Goal: Information Seeking & Learning: Learn about a topic

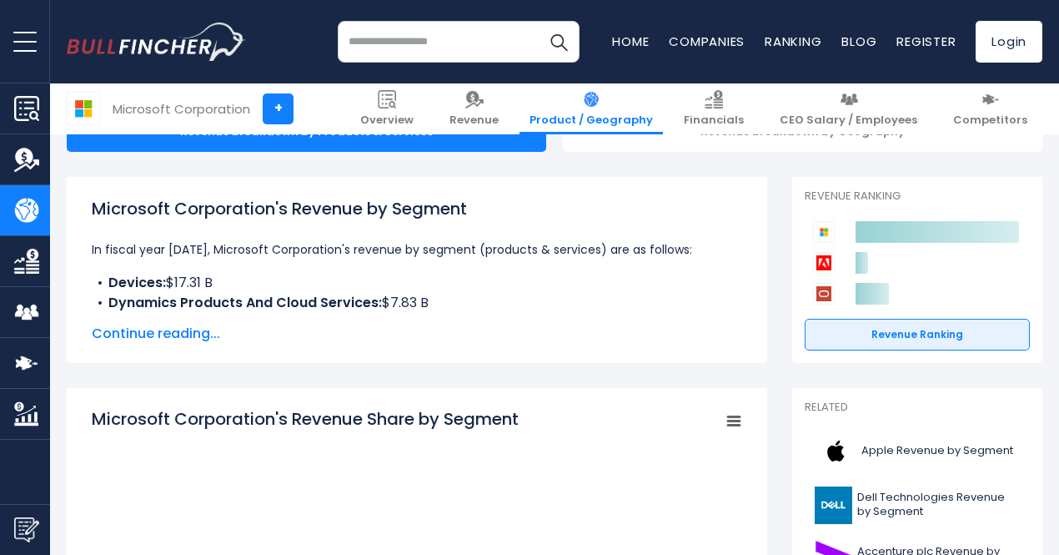
scroll to position [199, 0]
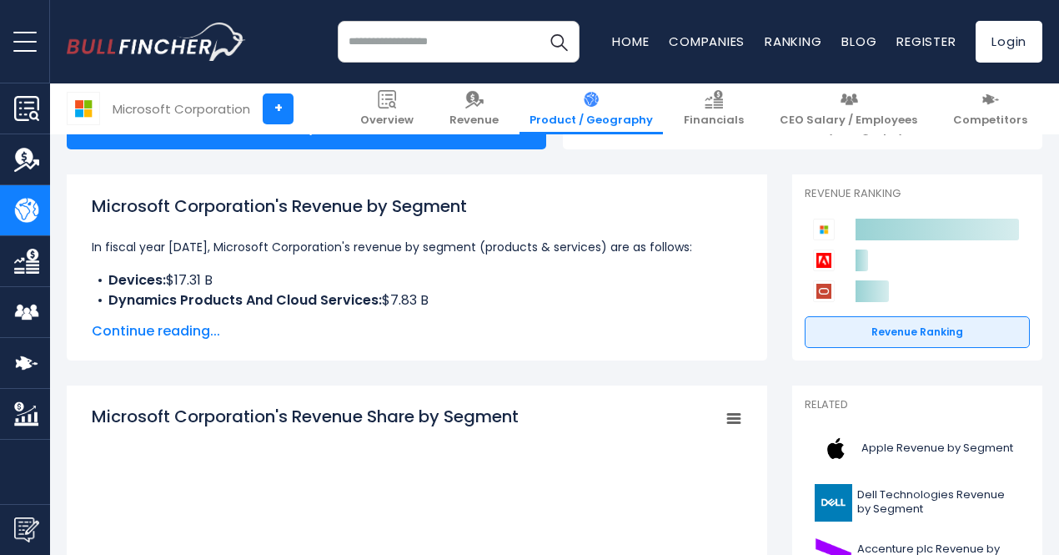
click at [173, 333] on span "Continue reading..." at bounding box center [417, 331] width 651 height 20
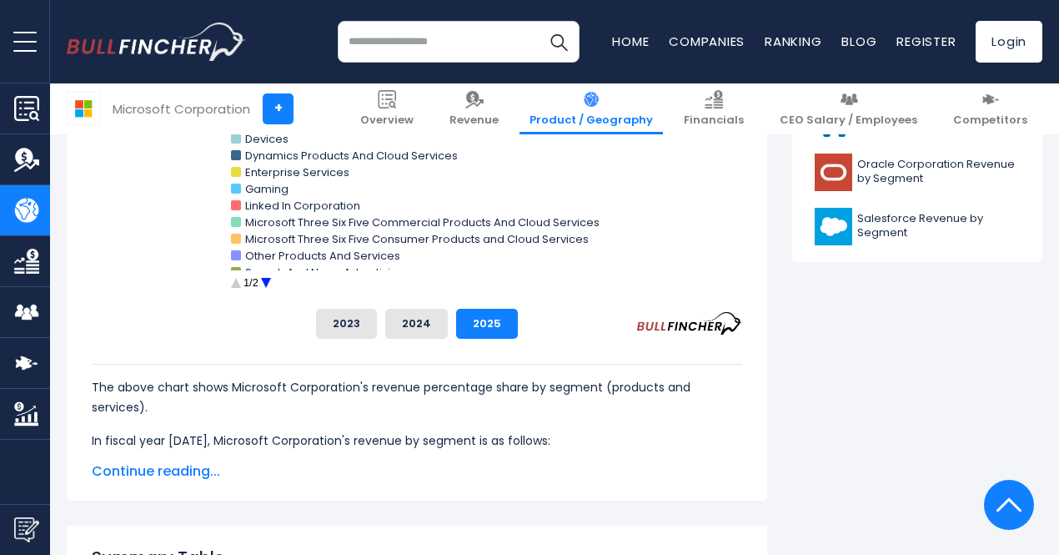
scroll to position [906, 0]
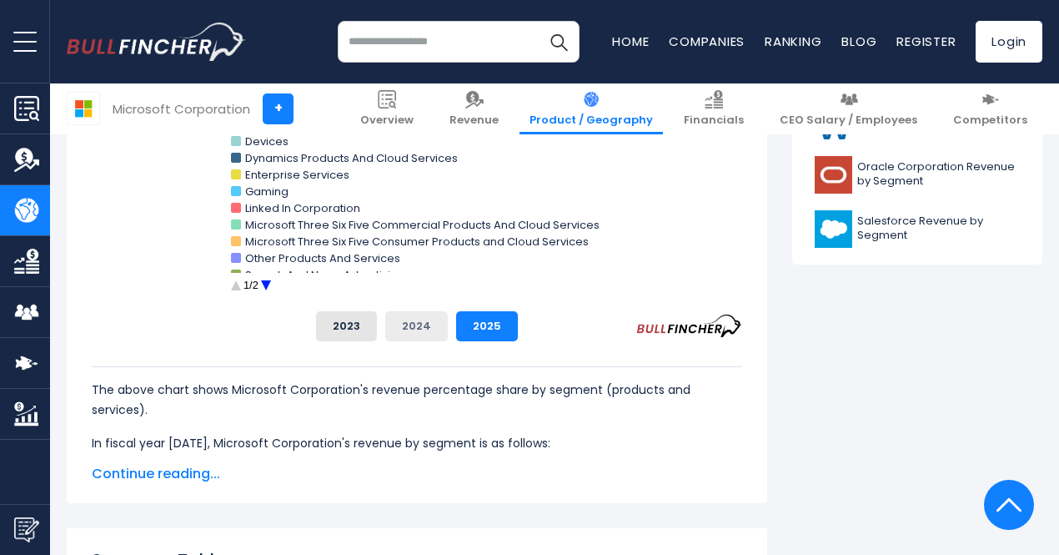
click at [412, 341] on button "2024" at bounding box center [416, 326] width 63 height 30
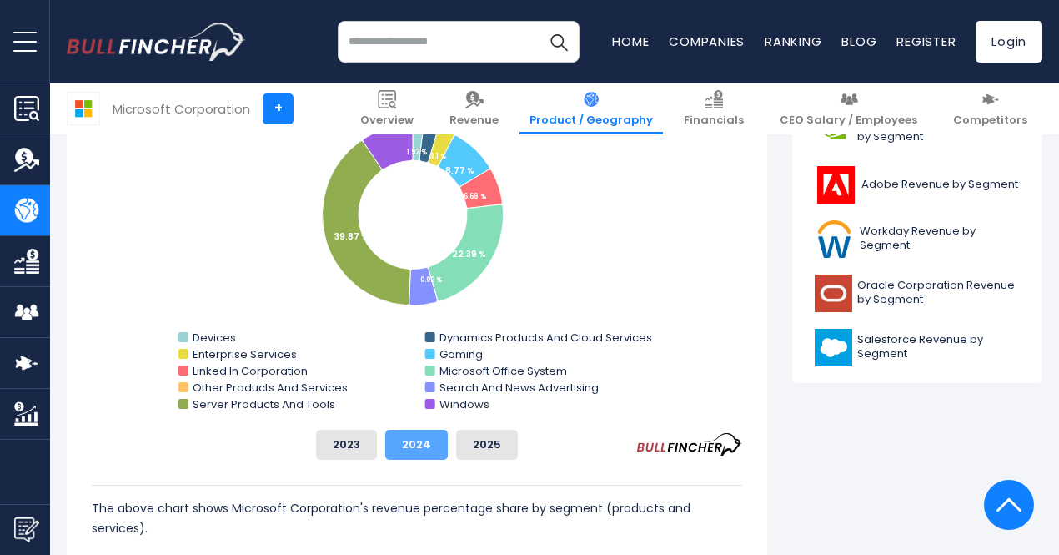
scroll to position [781, 0]
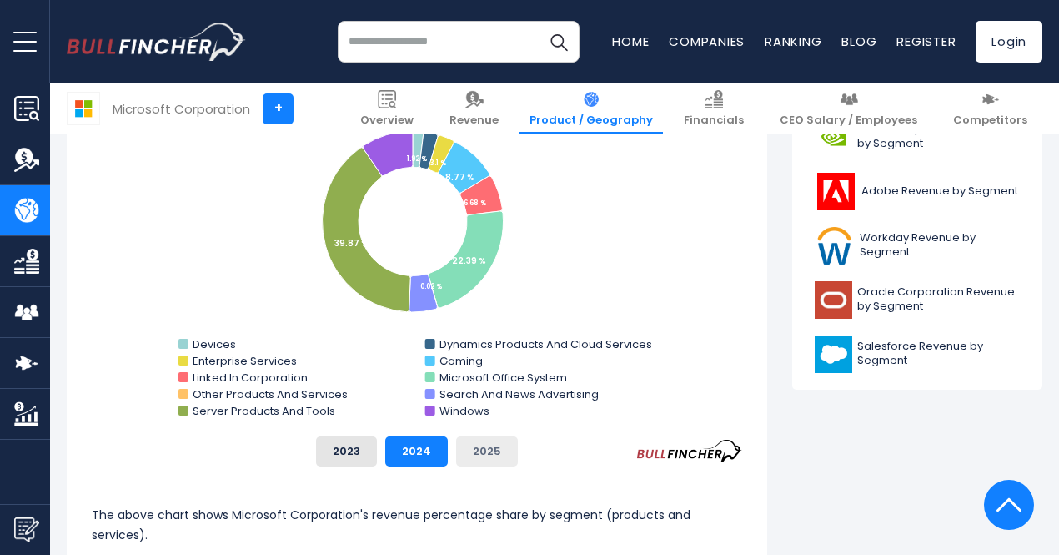
click at [477, 466] on button "2025" at bounding box center [487, 451] width 62 height 30
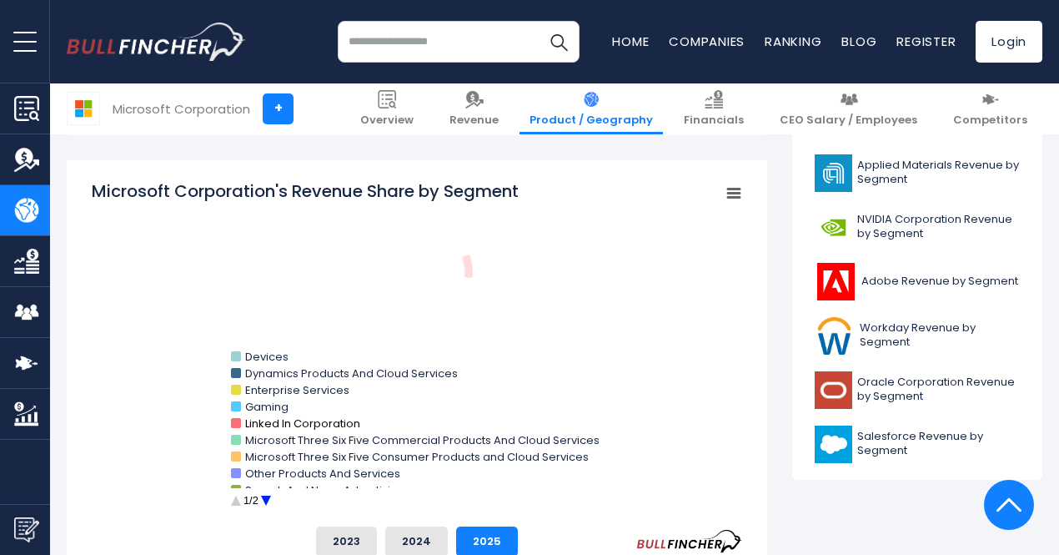
scroll to position [758, 0]
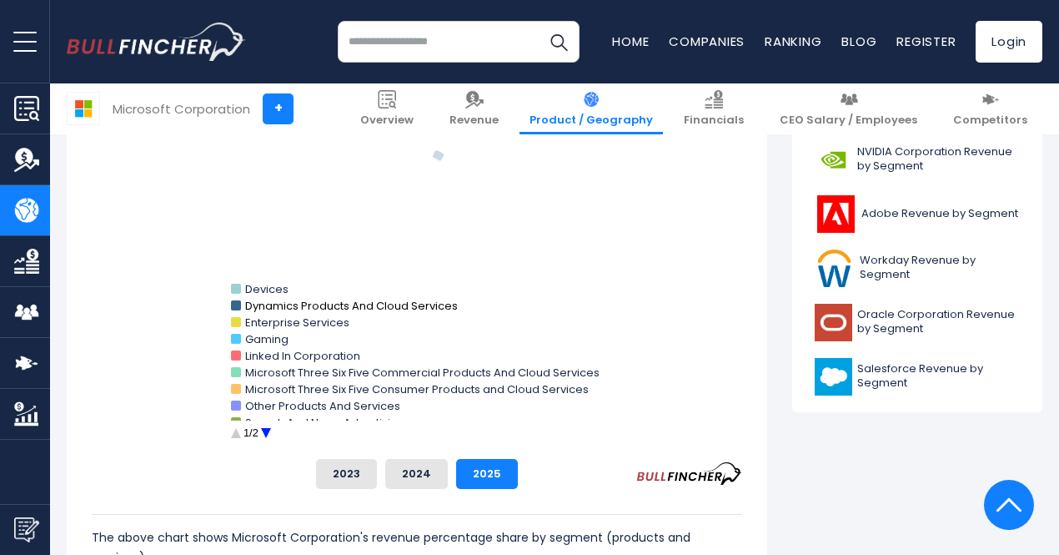
click at [347, 314] on text "Dynamics Products And Cloud Services" at bounding box center [351, 306] width 213 height 16
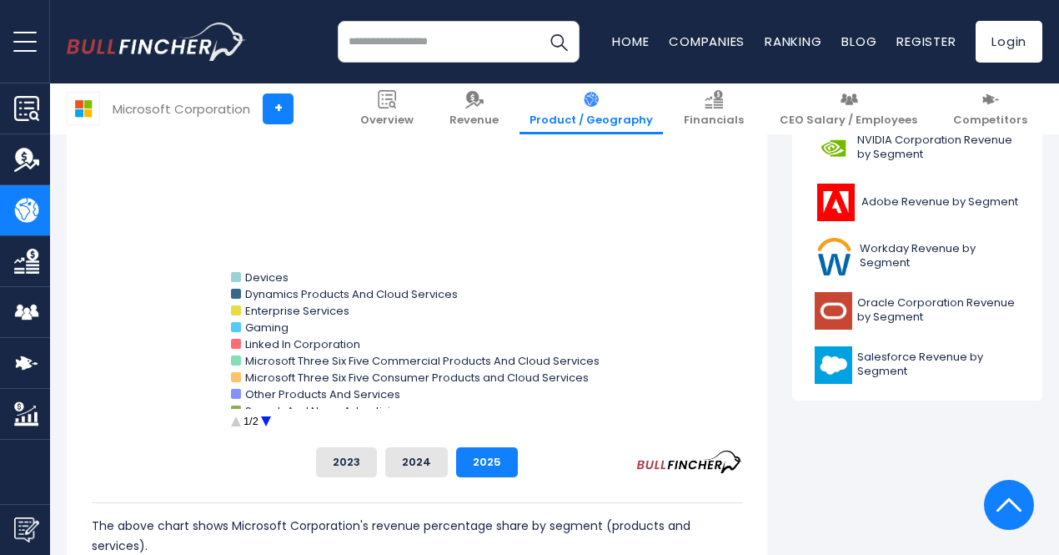
scroll to position [808, 0]
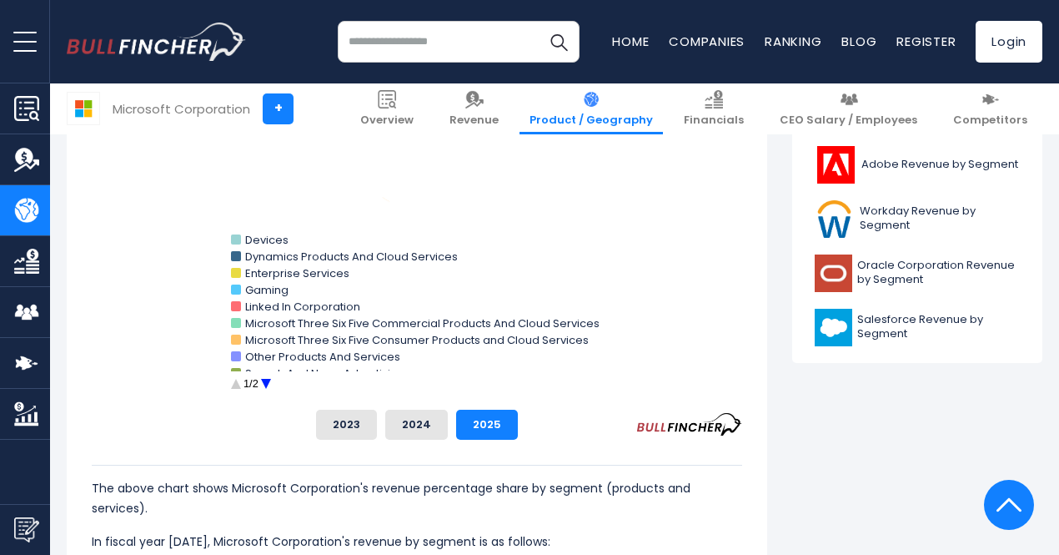
click at [409, 463] on div "The above chart shows Microsoft Corporation's revenue percentage share by segme…" at bounding box center [417, 496] width 651 height 112
click at [412, 440] on button "2024" at bounding box center [416, 425] width 63 height 30
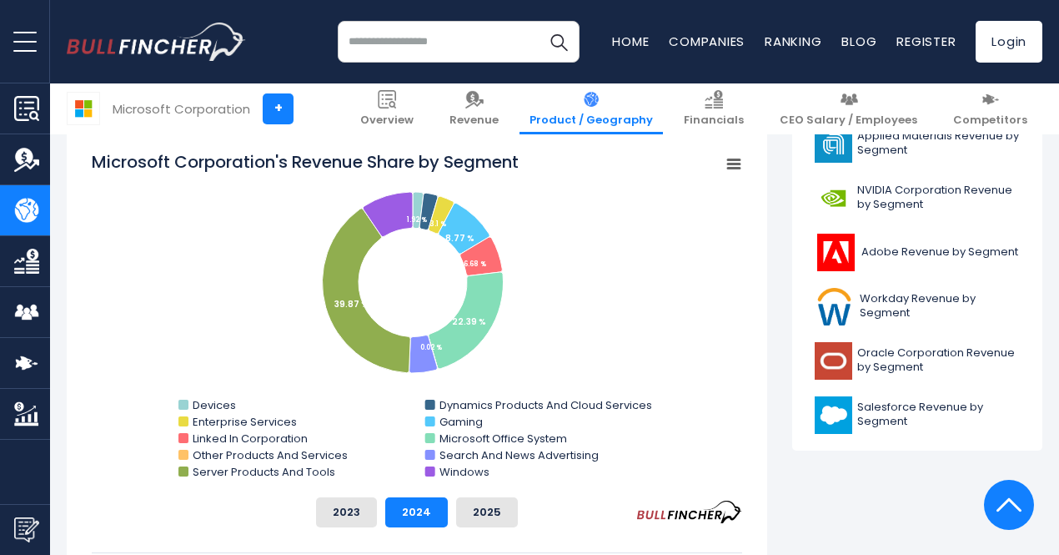
scroll to position [724, 0]
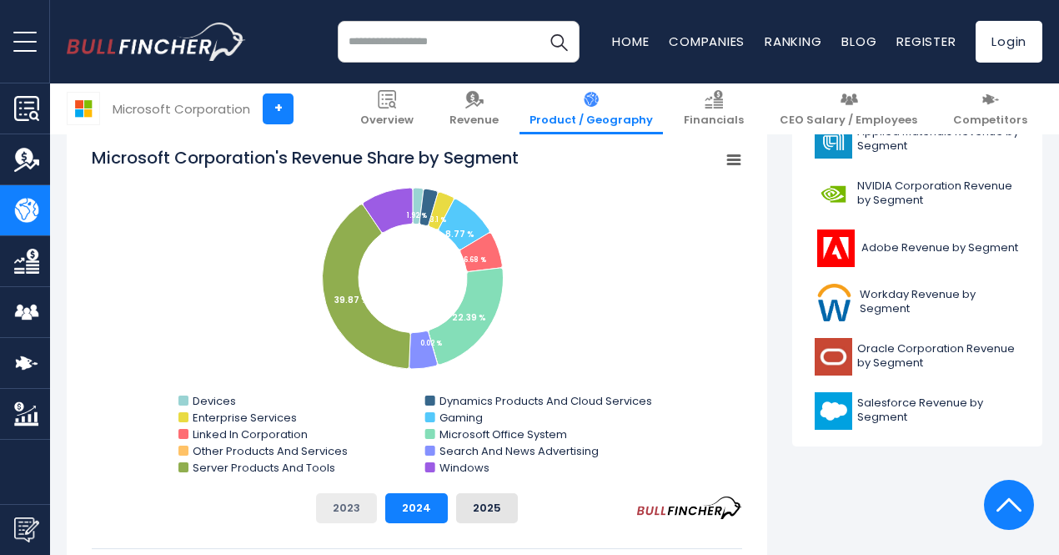
click at [337, 523] on button "2023" at bounding box center [346, 508] width 61 height 30
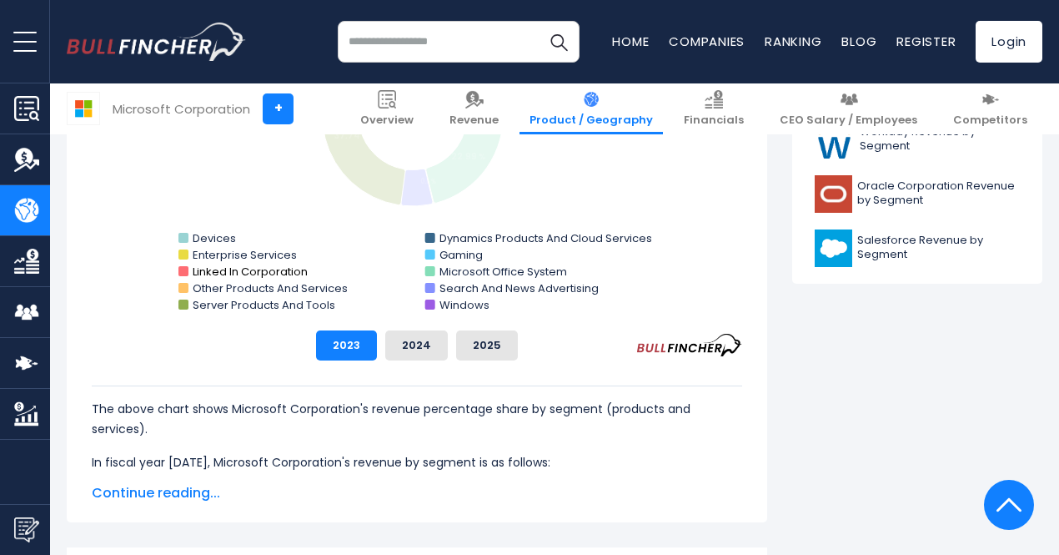
scroll to position [1067, 0]
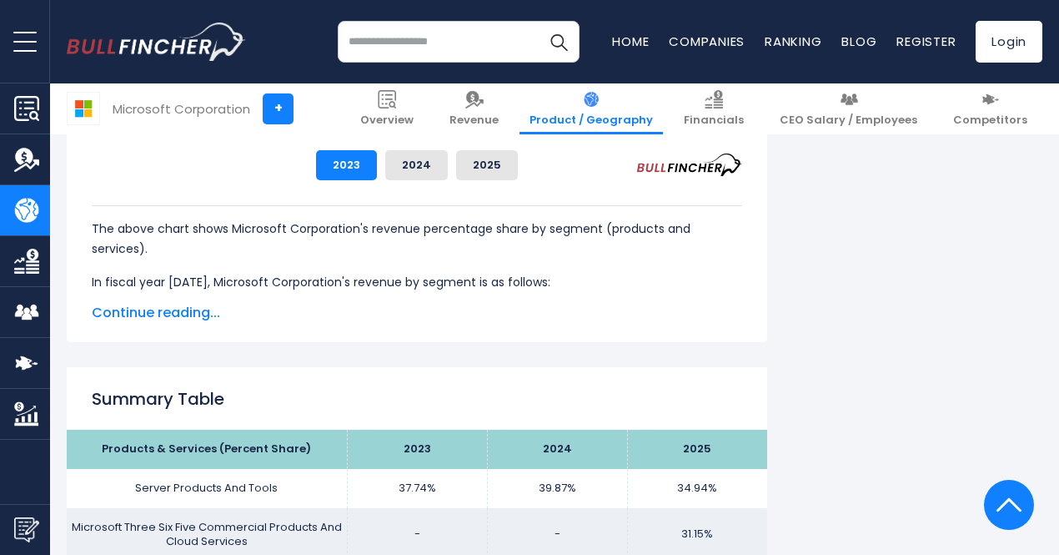
click at [177, 323] on span "Continue reading..." at bounding box center [417, 313] width 651 height 20
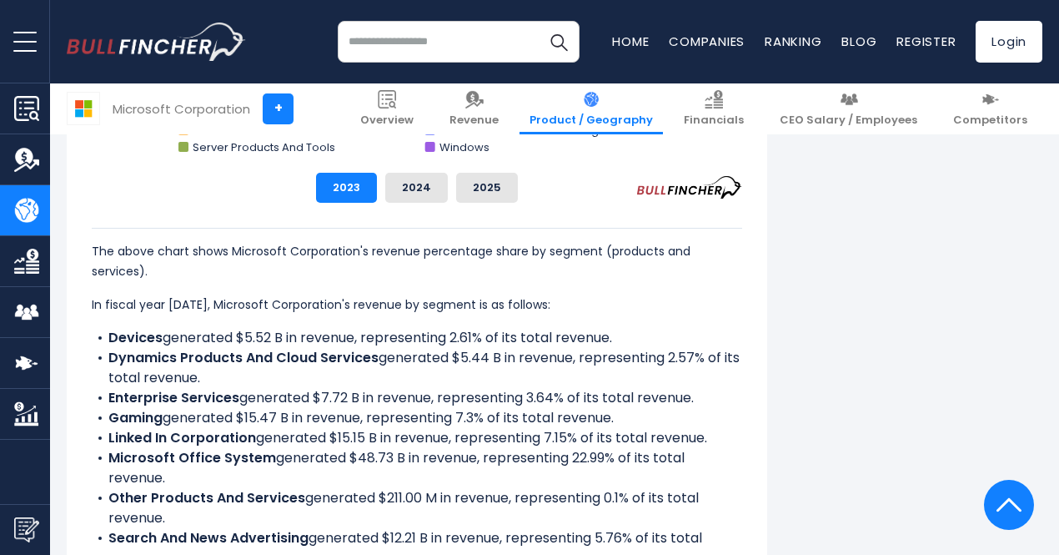
scroll to position [1043, 0]
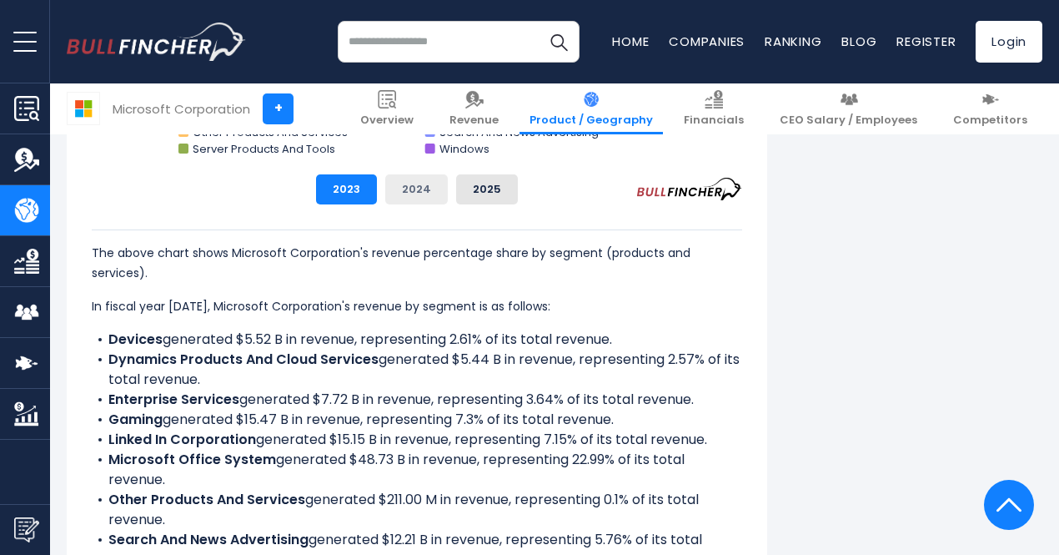
click at [403, 204] on button "2024" at bounding box center [416, 189] width 63 height 30
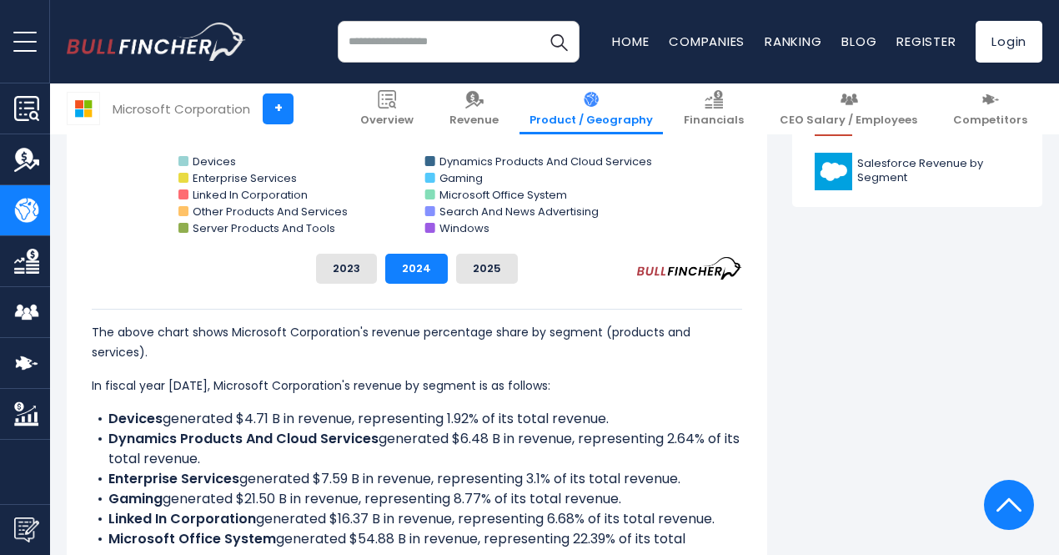
scroll to position [963, 0]
click at [489, 284] on button "2025" at bounding box center [487, 269] width 62 height 30
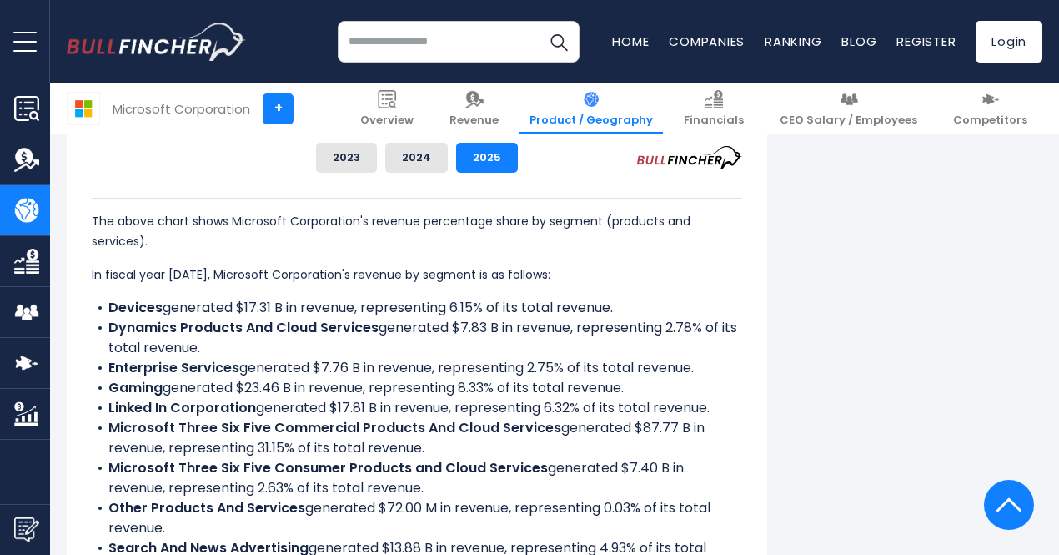
scroll to position [1093, 0]
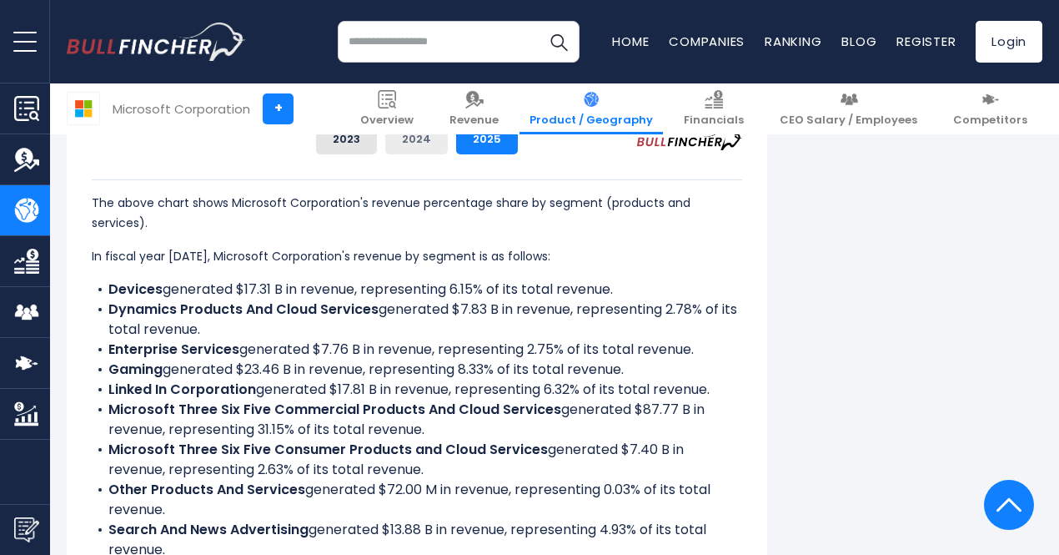
click at [405, 153] on button "2024" at bounding box center [416, 139] width 63 height 30
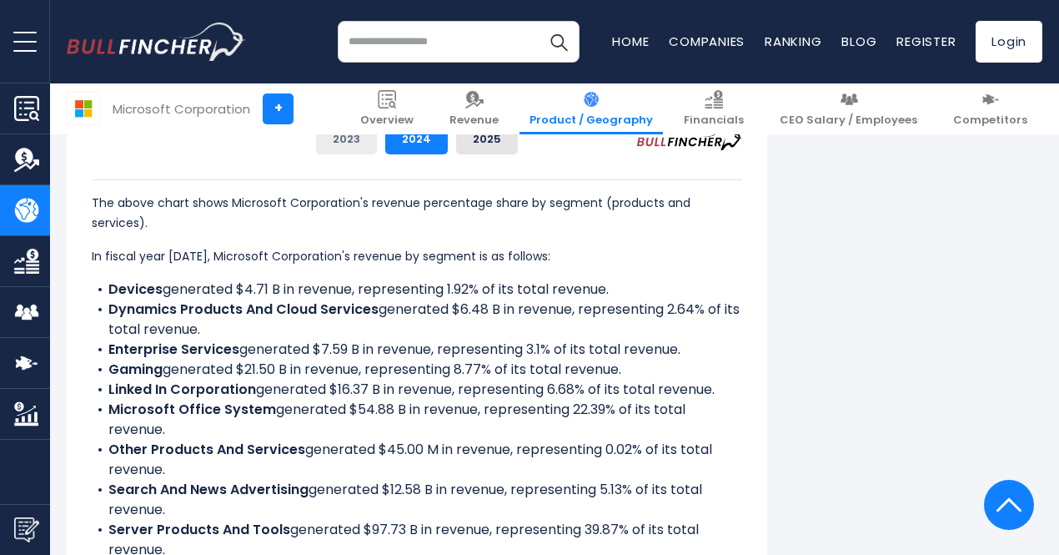
click at [345, 153] on button "2023" at bounding box center [346, 139] width 61 height 30
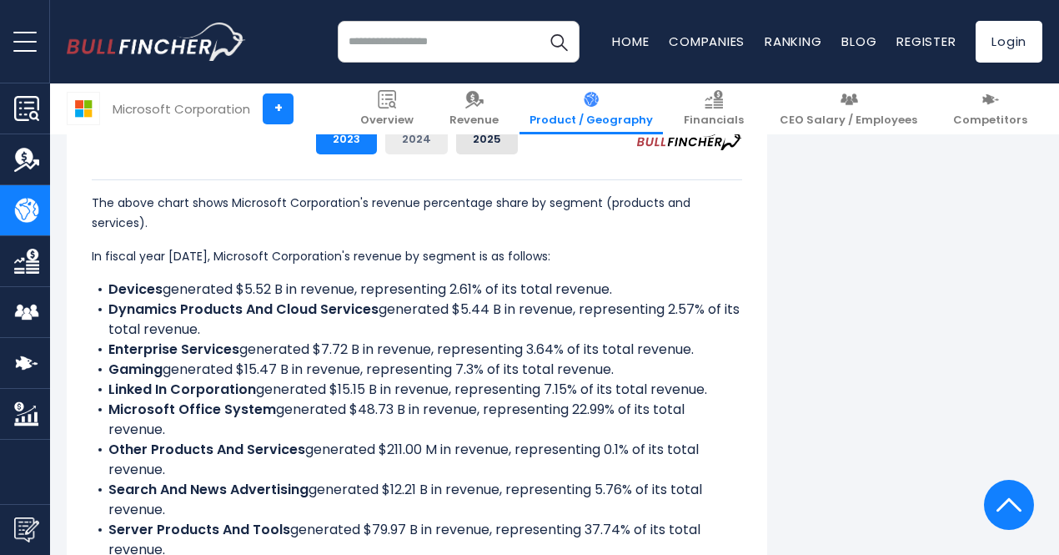
click at [400, 151] on button "2024" at bounding box center [416, 139] width 63 height 30
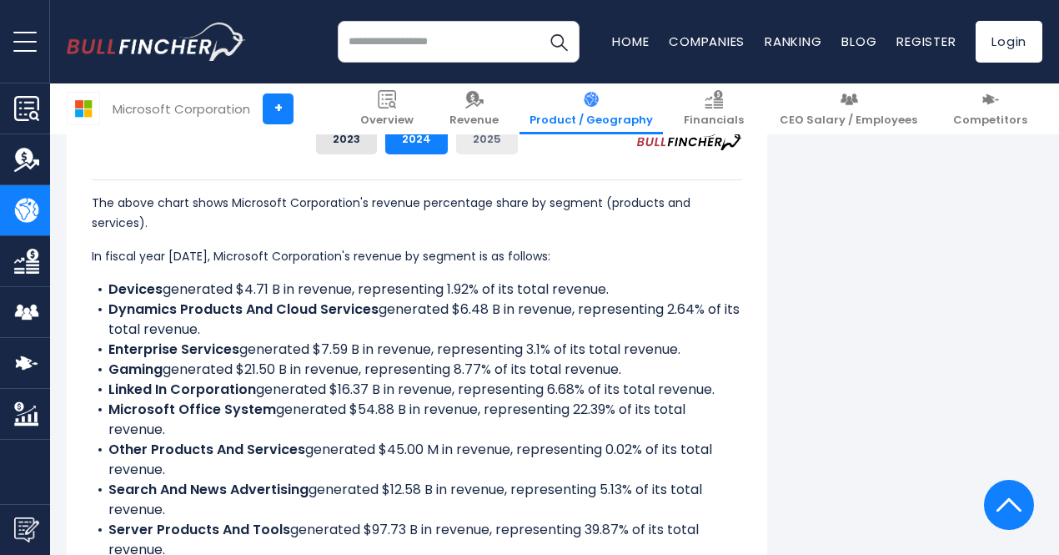
click at [488, 154] on button "2025" at bounding box center [487, 139] width 62 height 30
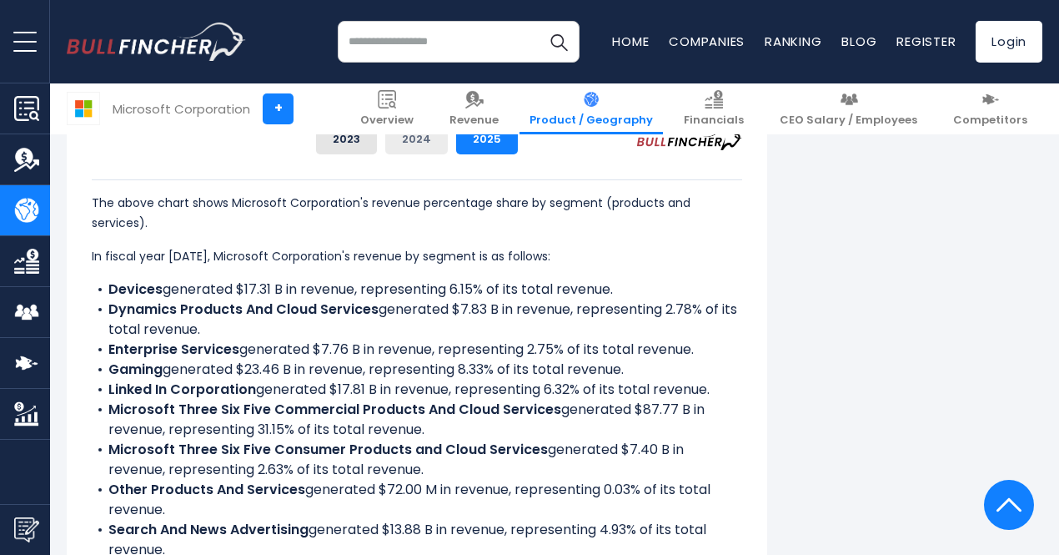
click at [420, 150] on button "2024" at bounding box center [416, 139] width 63 height 30
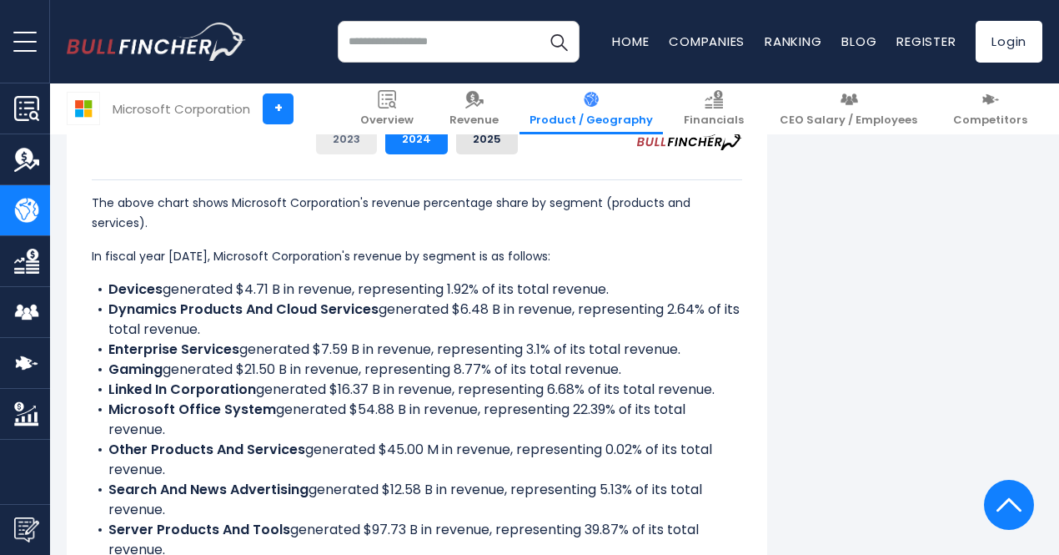
click at [342, 154] on button "2023" at bounding box center [346, 139] width 61 height 30
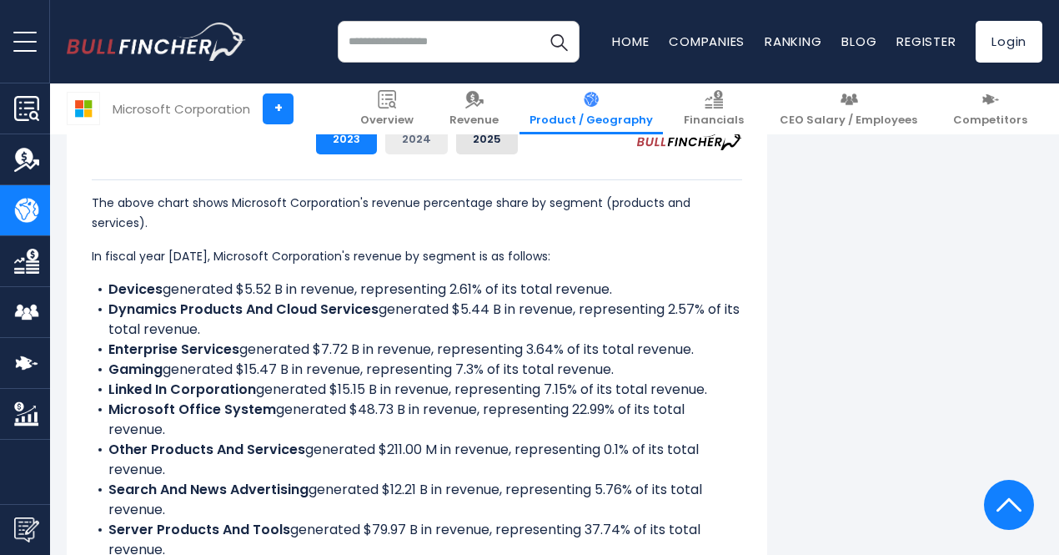
click at [404, 153] on button "2024" at bounding box center [416, 139] width 63 height 30
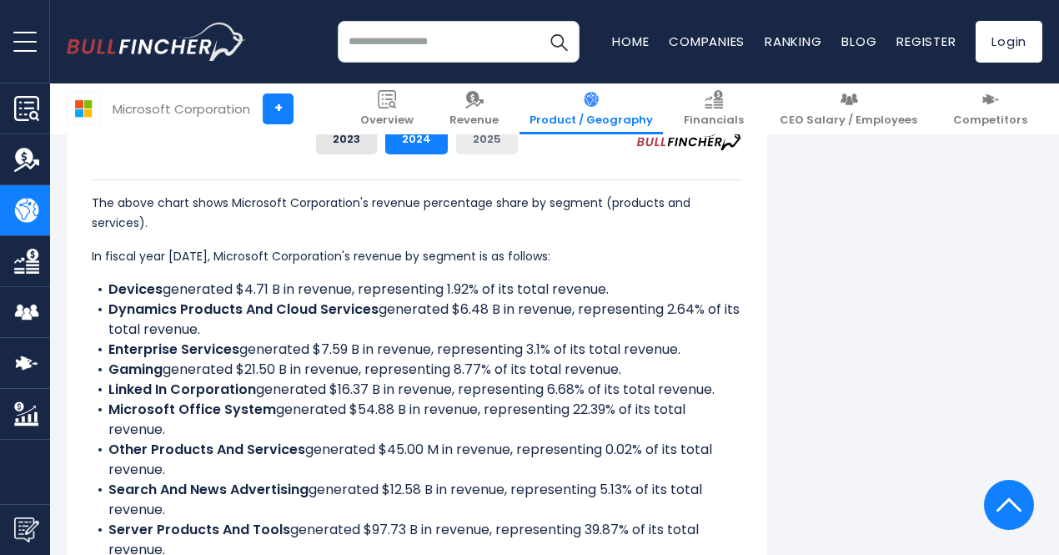
click at [480, 154] on button "2025" at bounding box center [487, 139] width 62 height 30
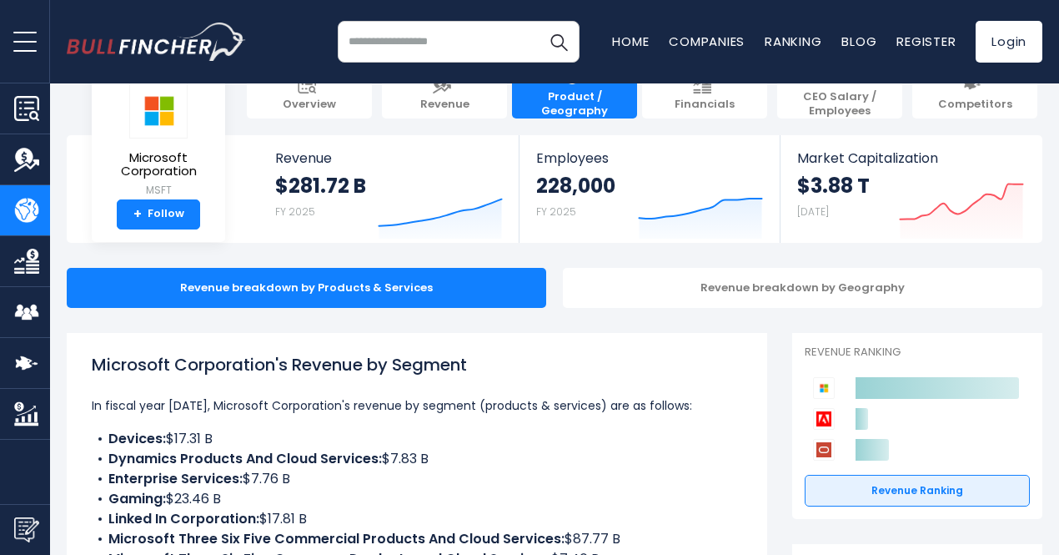
scroll to position [0, 0]
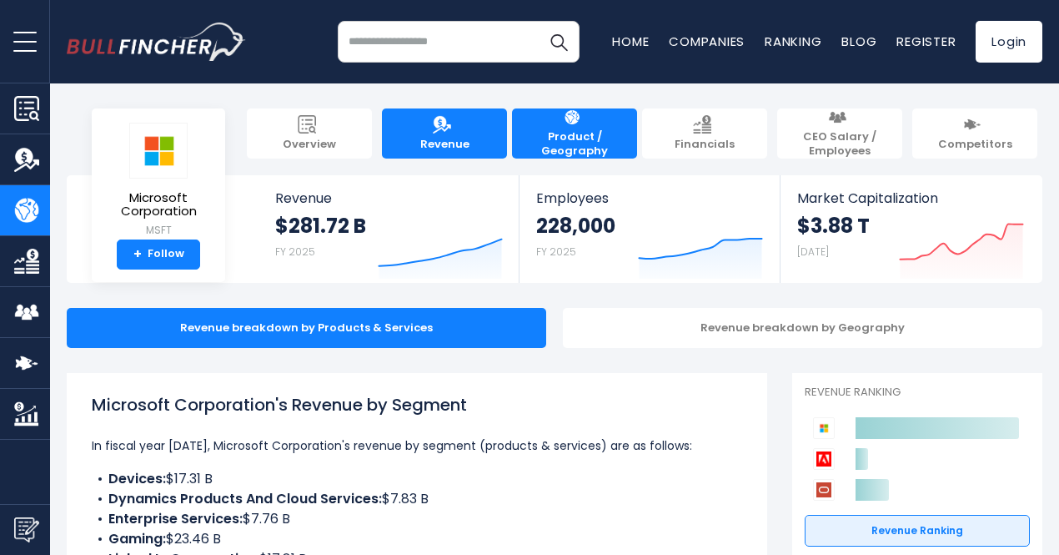
click at [455, 138] on span "Revenue" at bounding box center [444, 145] width 49 height 14
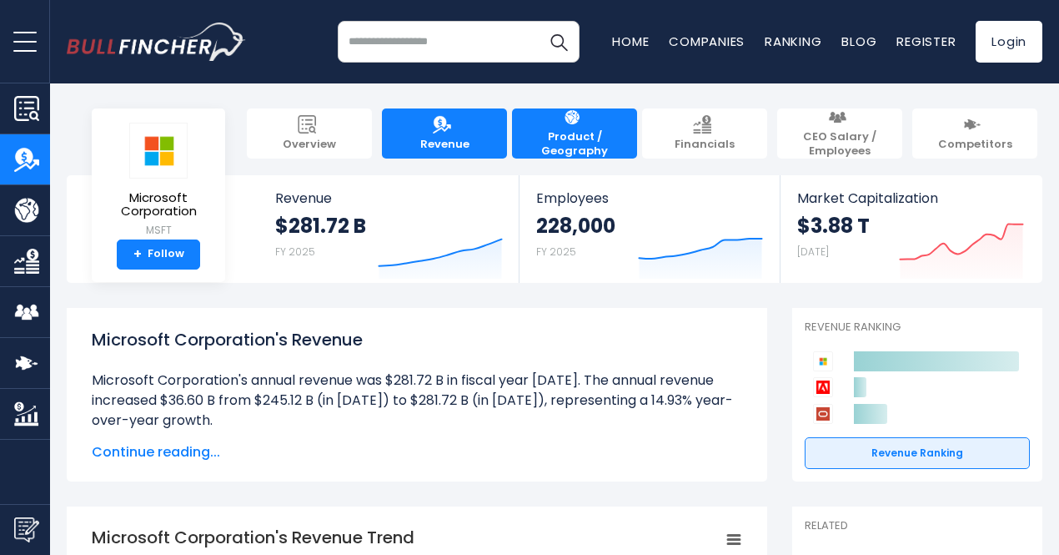
click at [569, 134] on span "Product / Geography" at bounding box center [575, 144] width 108 height 28
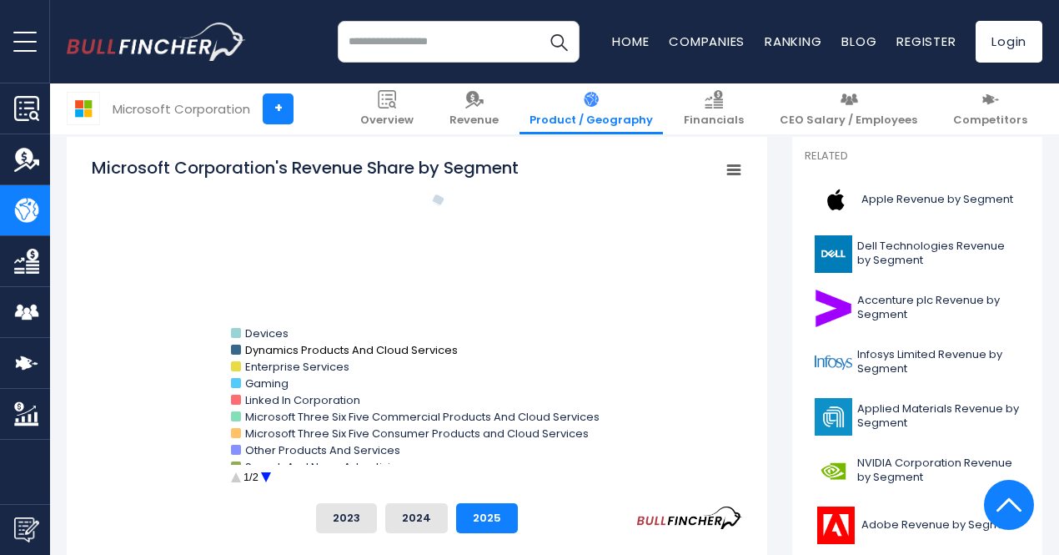
scroll to position [448, 0]
click at [390, 348] on text "Dynamics Products And Cloud Services" at bounding box center [351, 349] width 213 height 16
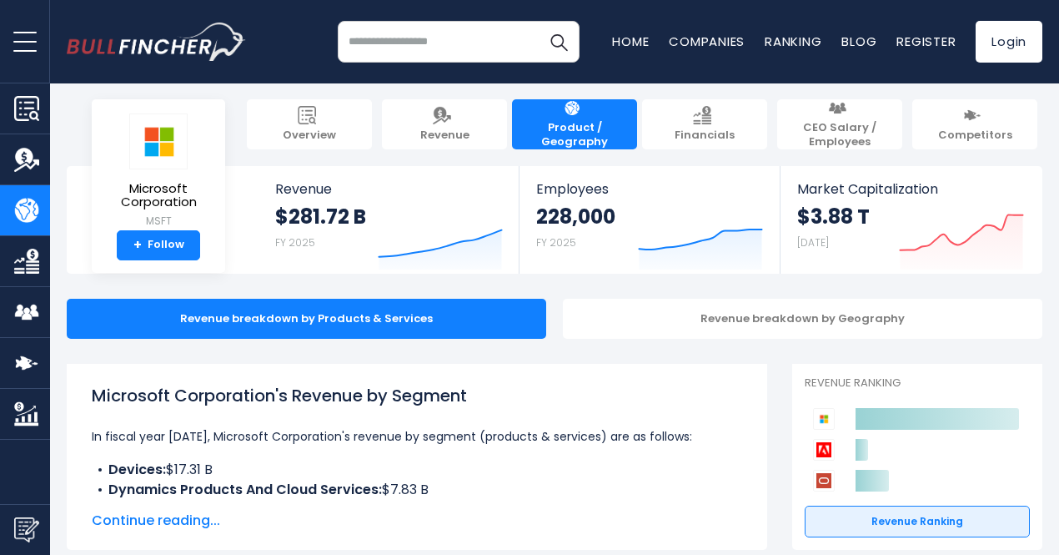
scroll to position [0, 0]
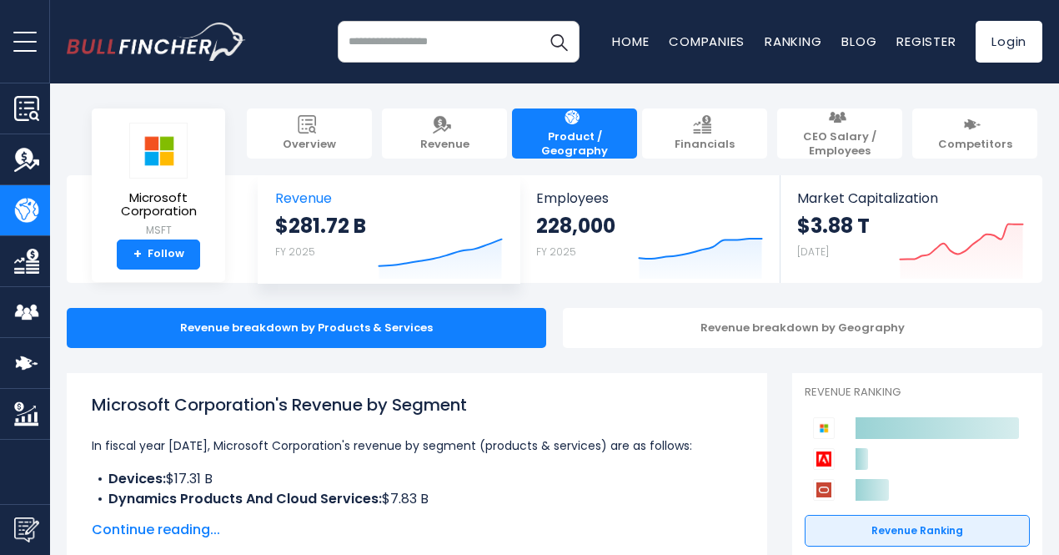
click at [330, 236] on strong "$281.72 B" at bounding box center [320, 226] width 91 height 26
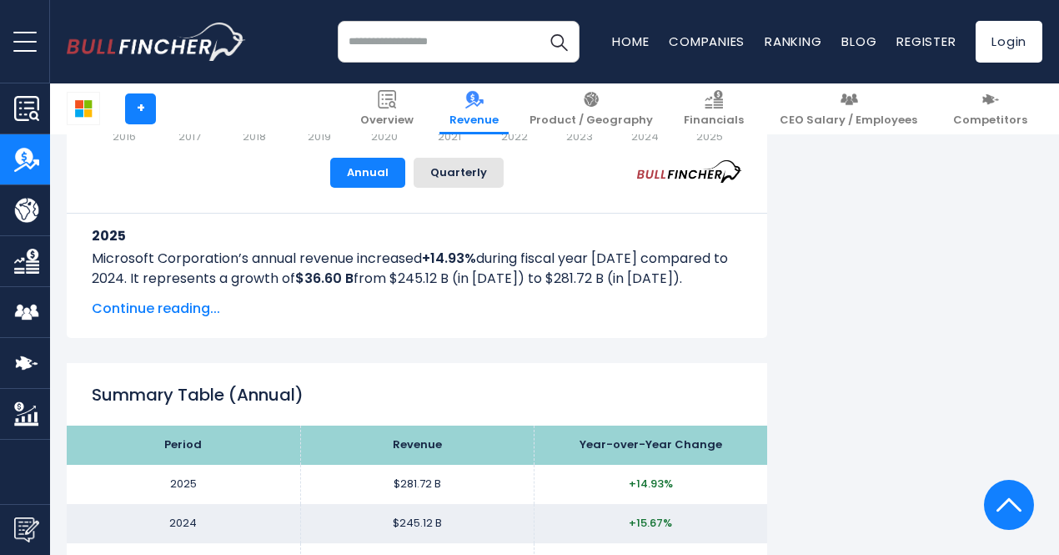
scroll to position [1387, 0]
click at [130, 309] on span "Continue reading..." at bounding box center [417, 309] width 651 height 20
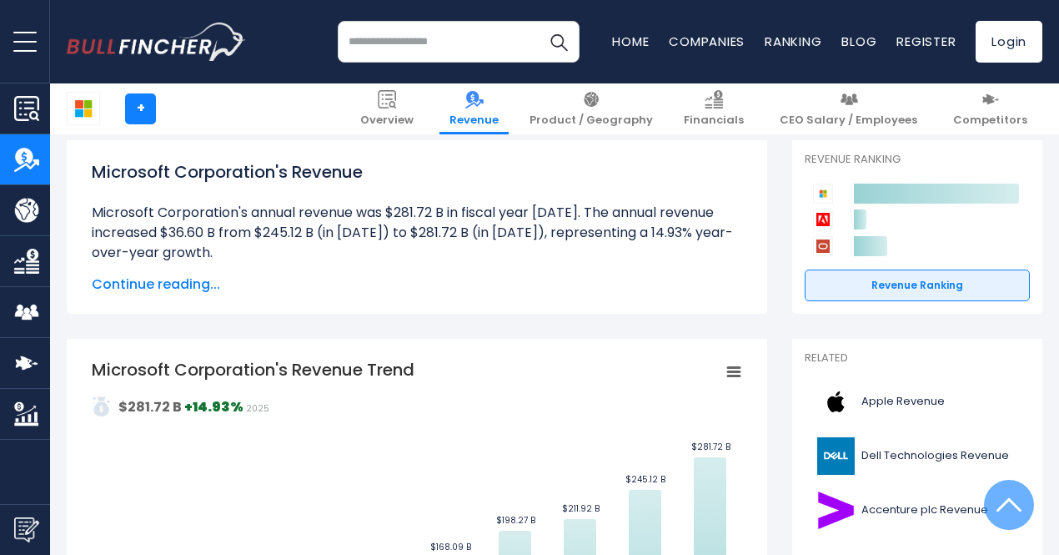
scroll to position [162, 0]
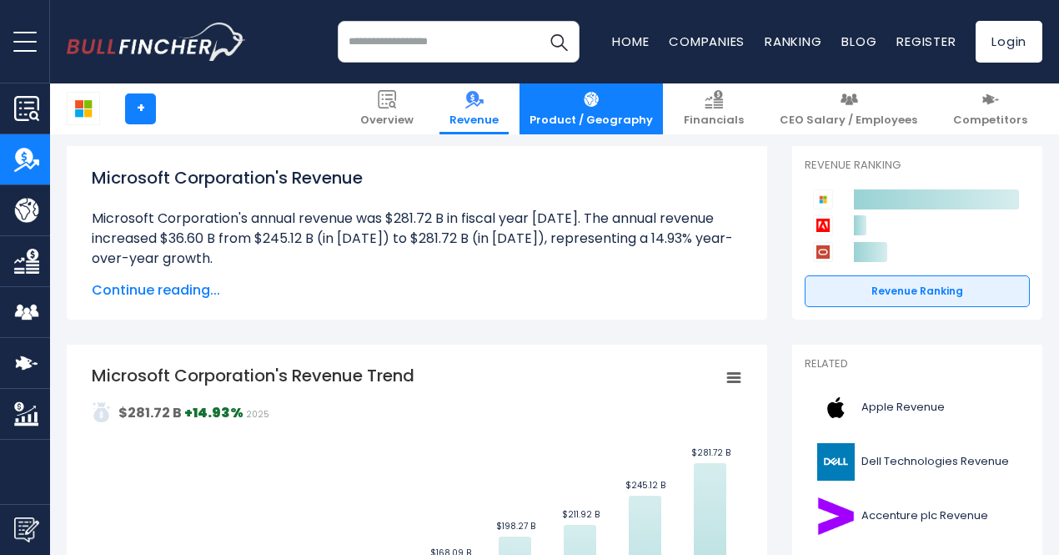
click at [616, 121] on span "Product / Geography" at bounding box center [591, 120] width 123 height 14
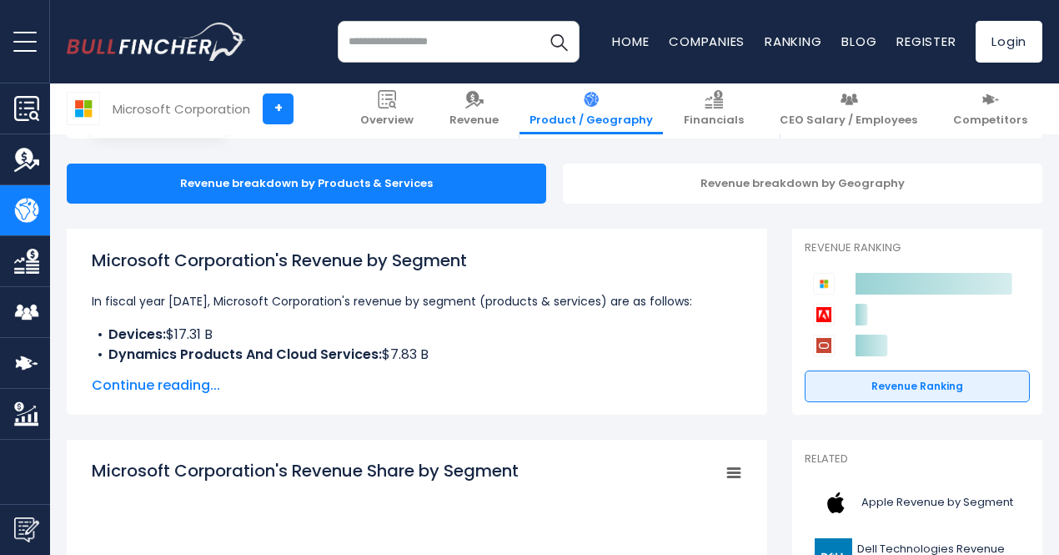
scroll to position [145, 0]
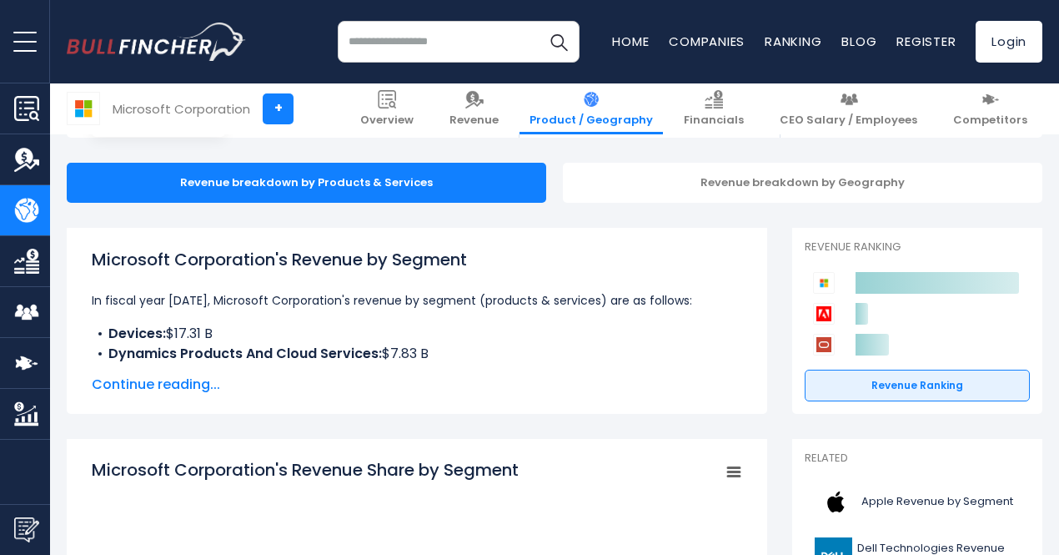
click at [179, 390] on span "Continue reading..." at bounding box center [417, 385] width 651 height 20
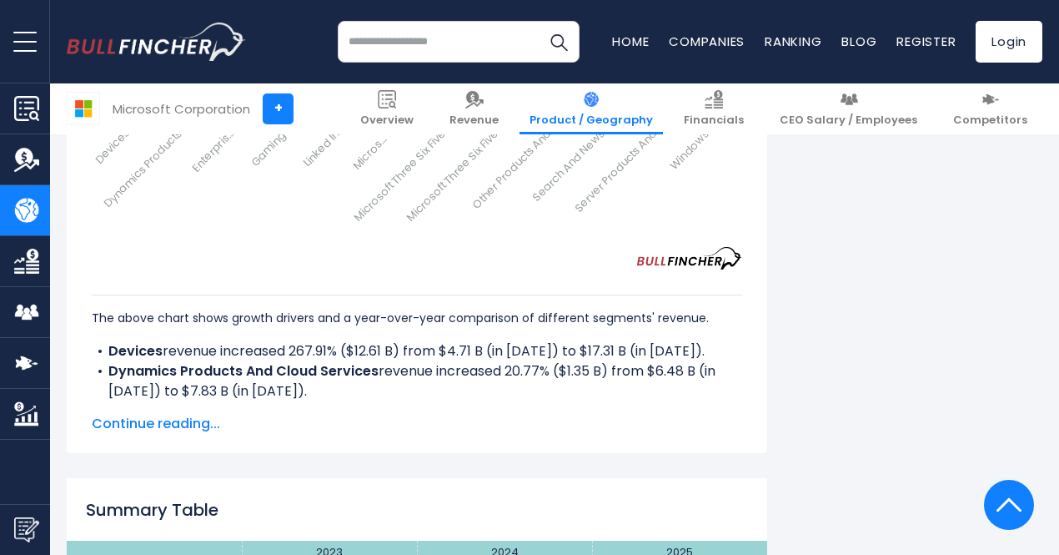
scroll to position [2907, 0]
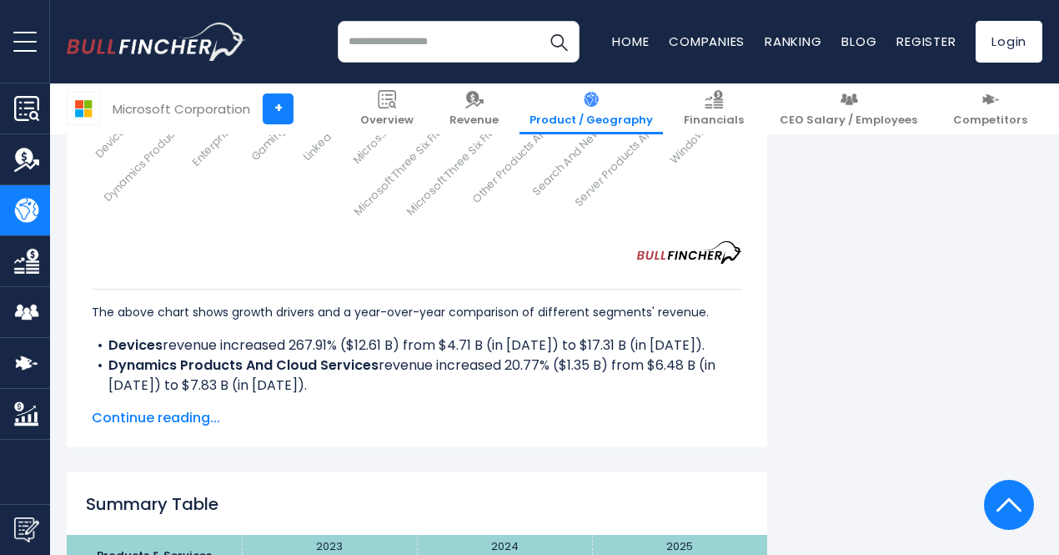
click at [152, 428] on span "Continue reading..." at bounding box center [417, 418] width 651 height 20
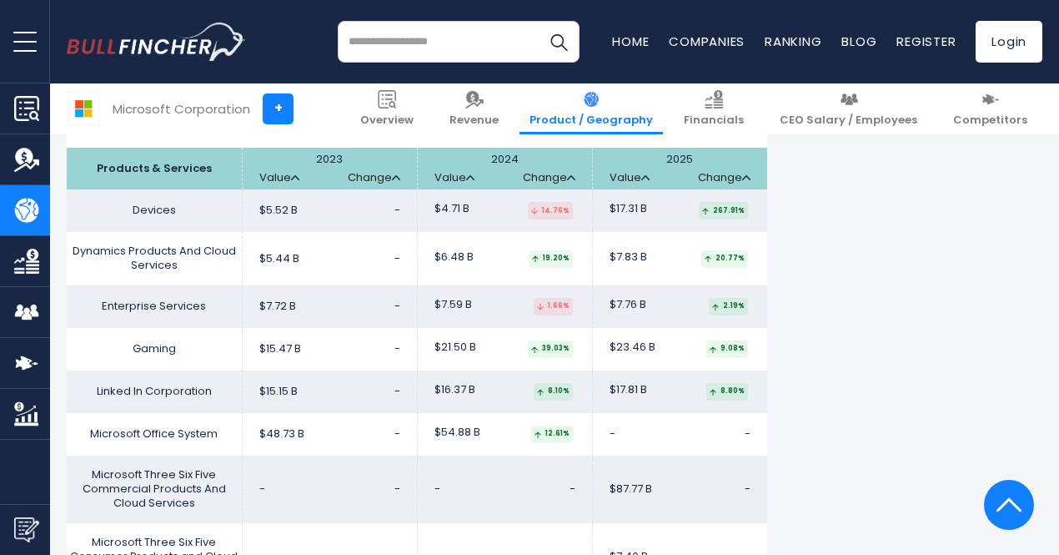
scroll to position [3652, 0]
